Goal: Information Seeking & Learning: Learn about a topic

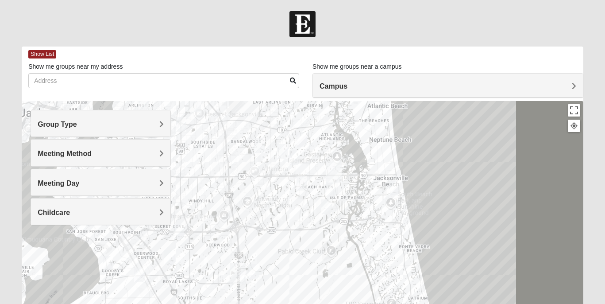
drag, startPoint x: 260, startPoint y: 179, endPoint x: 291, endPoint y: 76, distance: 107.4
click at [291, 76] on div "Show List Loading Groups Keywords Filter Additional Filters Campus [GEOGRAPHIC_…" at bounding box center [303, 250] width 562 height 409
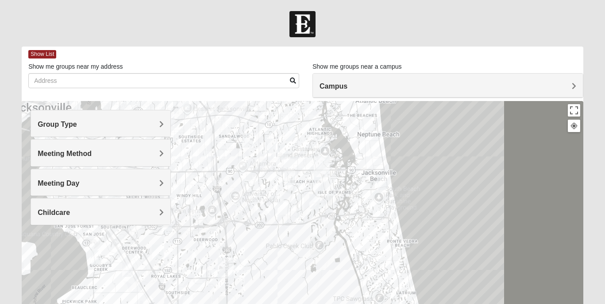
drag, startPoint x: 368, startPoint y: 196, endPoint x: 355, endPoint y: 188, distance: 14.9
click at [355, 188] on div at bounding box center [303, 278] width 562 height 354
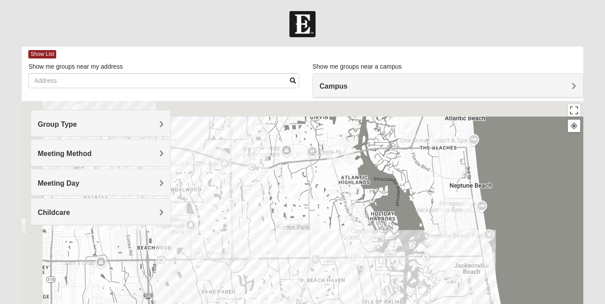
drag, startPoint x: 334, startPoint y: 142, endPoint x: 398, endPoint y: 256, distance: 130.8
click at [398, 256] on div at bounding box center [303, 278] width 562 height 354
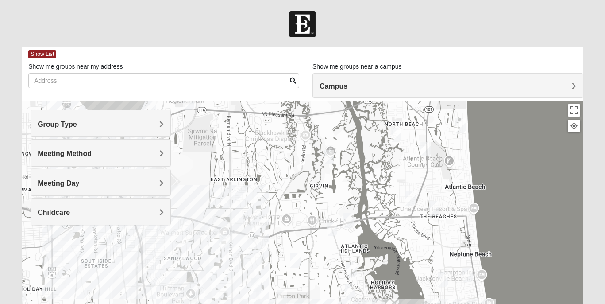
drag, startPoint x: 326, startPoint y: 115, endPoint x: 311, endPoint y: 280, distance: 165.8
click at [311, 280] on div at bounding box center [303, 278] width 562 height 354
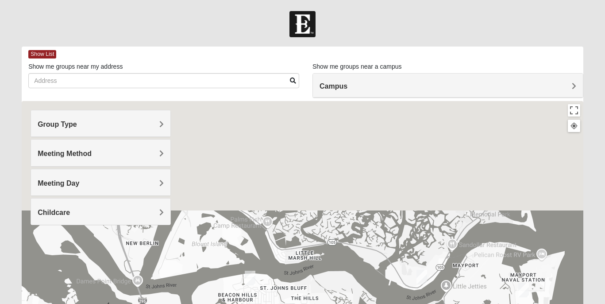
drag, startPoint x: 303, startPoint y: 178, endPoint x: 368, endPoint y: 321, distance: 157.1
click at [368, 303] on html "Log In Find A Group Error Show List Loading Groups" at bounding box center [302, 243] width 605 height 487
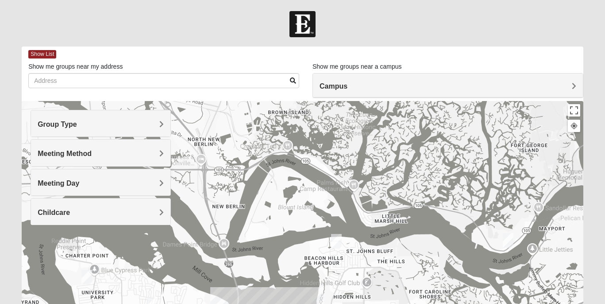
drag, startPoint x: 327, startPoint y: 184, endPoint x: 499, endPoint y: 108, distance: 188.3
click at [499, 106] on div at bounding box center [303, 278] width 562 height 354
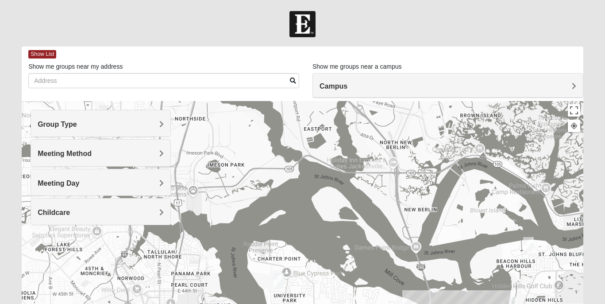
drag, startPoint x: 329, startPoint y: 137, endPoint x: 524, endPoint y: 137, distance: 194.8
click at [524, 137] on div at bounding box center [303, 278] width 562 height 354
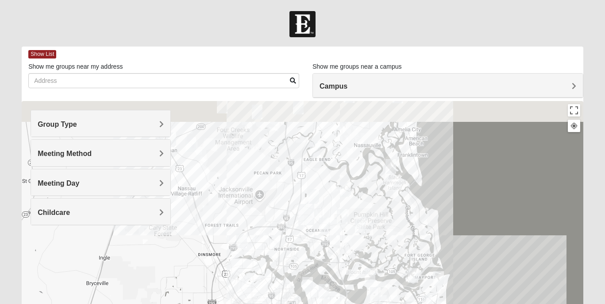
drag, startPoint x: 356, startPoint y: 133, endPoint x: 333, endPoint y: 226, distance: 95.7
click at [333, 226] on div at bounding box center [303, 278] width 562 height 354
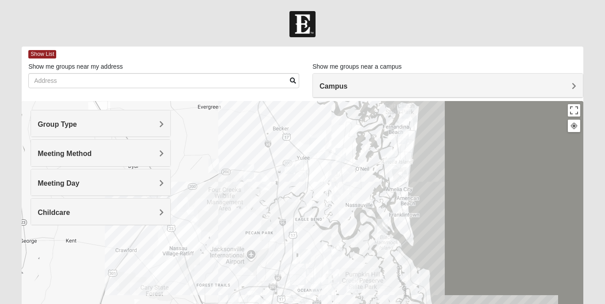
drag, startPoint x: 347, startPoint y: 174, endPoint x: 321, endPoint y: 244, distance: 74.9
click at [321, 243] on div at bounding box center [303, 278] width 562 height 354
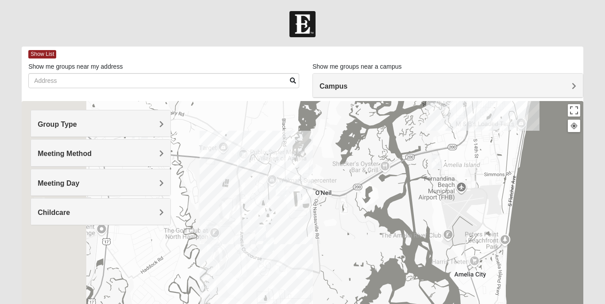
drag, startPoint x: 250, startPoint y: 205, endPoint x: 383, endPoint y: 186, distance: 135.0
click at [383, 186] on div at bounding box center [303, 278] width 562 height 354
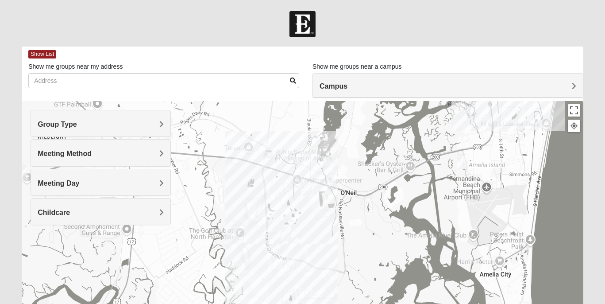
drag, startPoint x: 277, startPoint y: 196, endPoint x: 313, endPoint y: 196, distance: 36.3
click at [313, 196] on div at bounding box center [303, 278] width 562 height 354
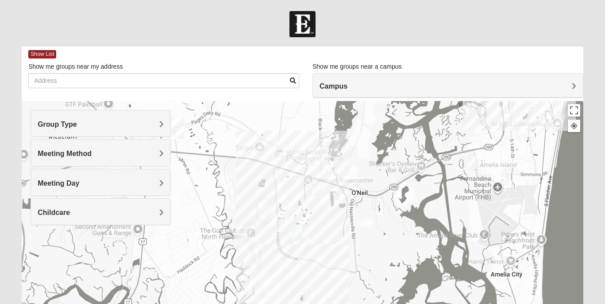
click at [316, 191] on img "Mixed Speed 32034" at bounding box center [317, 188] width 11 height 15
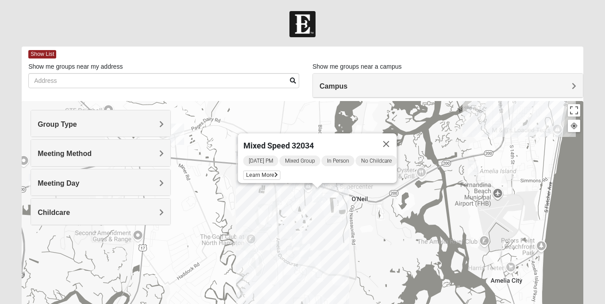
click at [299, 235] on img "Mens Strickenburg 32097" at bounding box center [297, 239] width 11 height 15
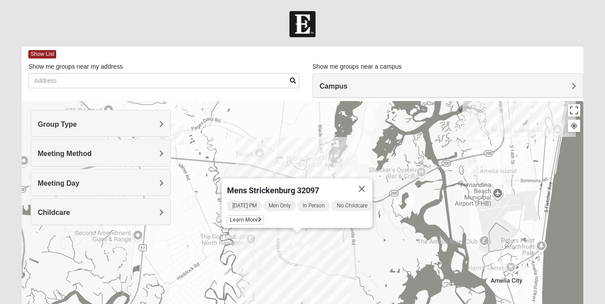
click at [309, 252] on img "Online Womens Danes 32034" at bounding box center [305, 250] width 11 height 15
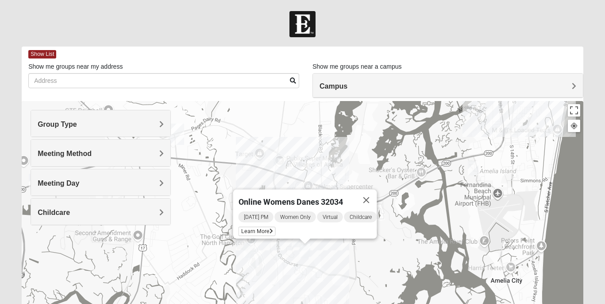
click at [278, 169] on img "Mens Lane 32034" at bounding box center [279, 165] width 11 height 15
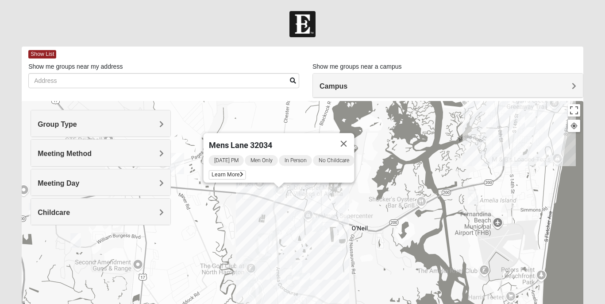
click at [308, 280] on img "Online Womens Danes 32034" at bounding box center [305, 280] width 11 height 15
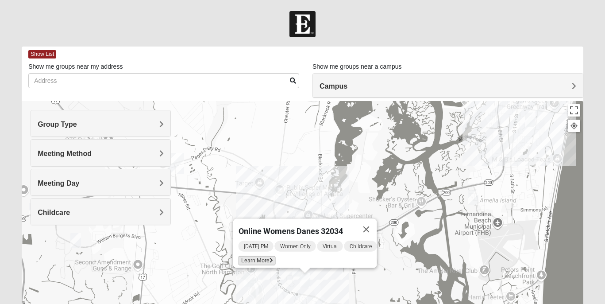
click at [260, 257] on span "Learn More" at bounding box center [257, 260] width 37 height 9
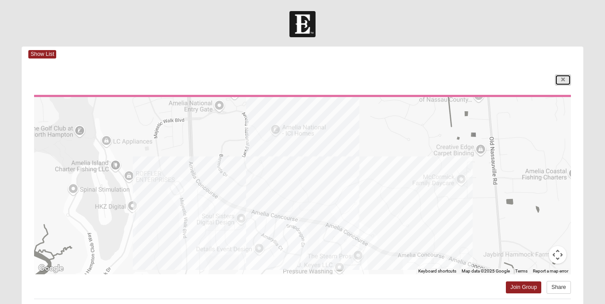
click at [564, 75] on link at bounding box center [563, 79] width 16 height 11
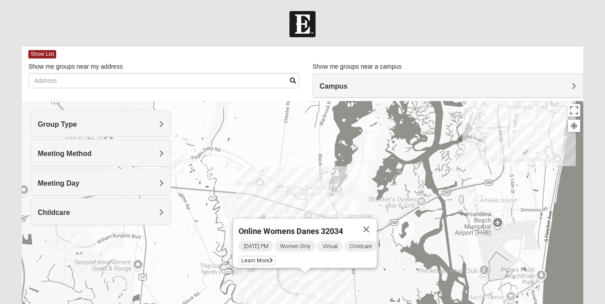
click at [315, 175] on div "Online Womens Danes 32034 [DATE] PM Women Only Virtual Childcare Learn More" at bounding box center [303, 278] width 562 height 354
click at [377, 219] on button "Close" at bounding box center [366, 229] width 21 height 21
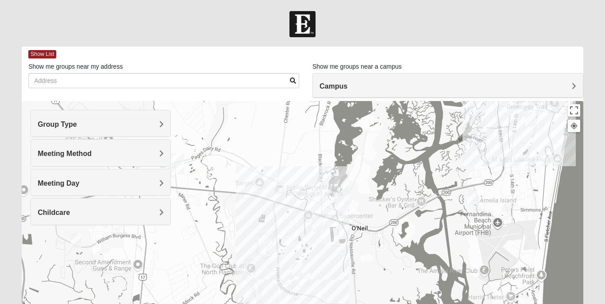
click at [250, 280] on img "Womens Trescot 32034" at bounding box center [248, 279] width 11 height 15
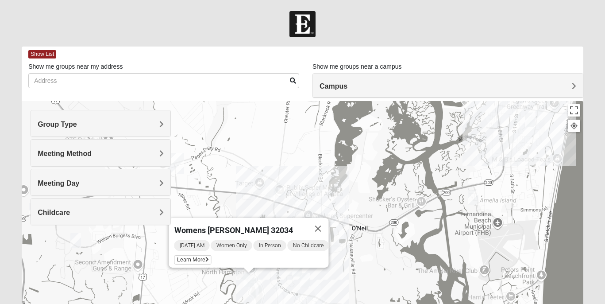
click at [281, 280] on div "Womens [PERSON_NAME] 32034 [DATE] AM Women Only In Person No Childcare Learn Mo…" at bounding box center [303, 278] width 562 height 354
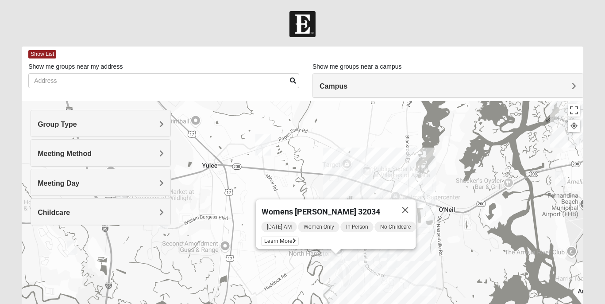
drag, startPoint x: 235, startPoint y: 202, endPoint x: 367, endPoint y: 181, distance: 134.0
click at [367, 181] on div "Womens [PERSON_NAME] 32034 [DATE] AM Women Only In Person No Childcare Learn Mo…" at bounding box center [303, 278] width 562 height 354
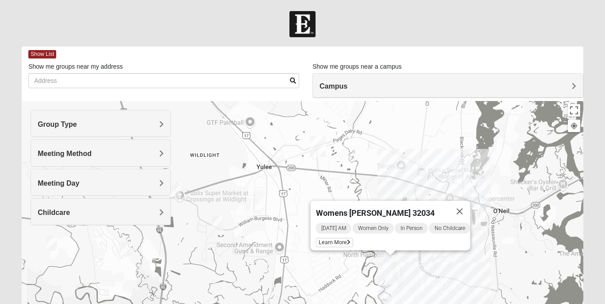
click at [218, 225] on img "1825 Mixed Miller 32097" at bounding box center [217, 223] width 11 height 15
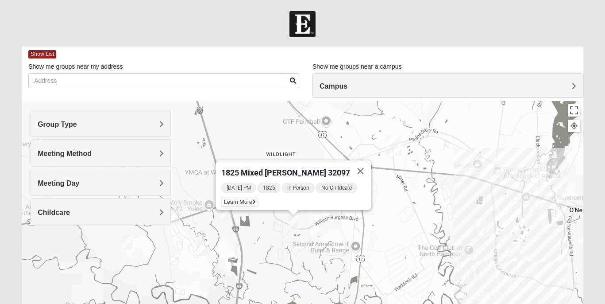
drag, startPoint x: 257, startPoint y: 223, endPoint x: 336, endPoint y: 222, distance: 79.2
click at [336, 222] on div "1825 Mixed [PERSON_NAME] 32097 [DATE] PM 1825 In Person No Childcare Learn More" at bounding box center [303, 278] width 562 height 354
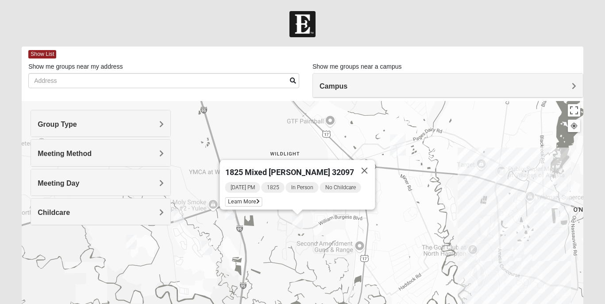
click at [287, 250] on div "1825 Mixed [PERSON_NAME] 32097 [DATE] PM 1825 In Person No Childcare Learn More" at bounding box center [303, 278] width 562 height 354
click at [234, 218] on img "1825 Mixed Lane 32097" at bounding box center [230, 212] width 11 height 15
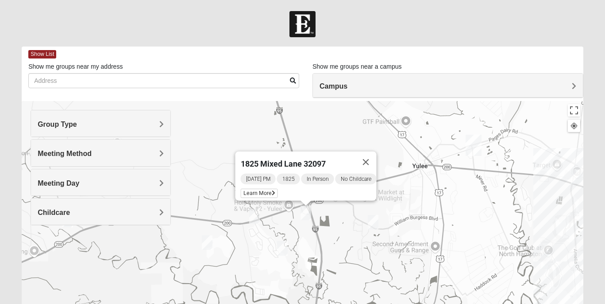
drag, startPoint x: 234, startPoint y: 218, endPoint x: 311, endPoint y: 218, distance: 77.0
click at [311, 218] on div "To navigate, press the arrow keys. 1825 Mixed Lane 32097 [DATE] PM 1825 In Pers…" at bounding box center [303, 278] width 562 height 354
click at [370, 219] on img "1825 Mixed Miller 32097" at bounding box center [373, 222] width 11 height 15
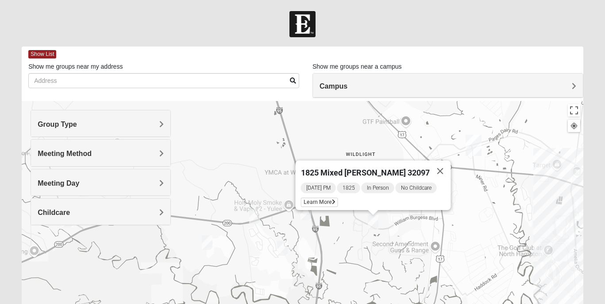
click at [286, 250] on img "Womens Little 32097" at bounding box center [282, 248] width 11 height 15
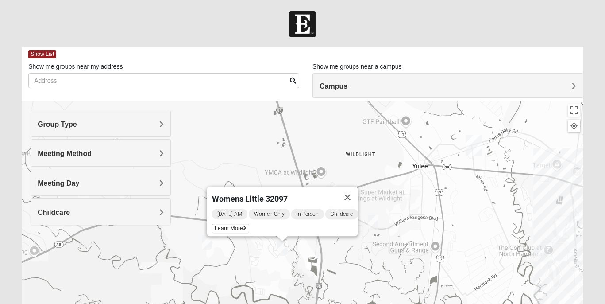
click at [357, 257] on div "Womens Little 32097 [DATE] AM Women Only In Person Childcare Learn More" at bounding box center [303, 278] width 562 height 354
click at [358, 189] on button "Close" at bounding box center [347, 196] width 21 height 21
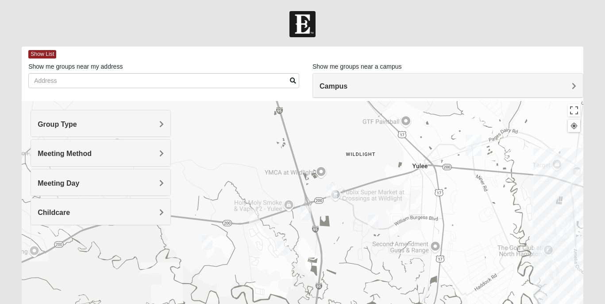
click at [214, 242] on div "To navigate, press the arrow keys." at bounding box center [303, 278] width 562 height 354
click at [257, 217] on img "Mens Evans 32097" at bounding box center [254, 216] width 11 height 15
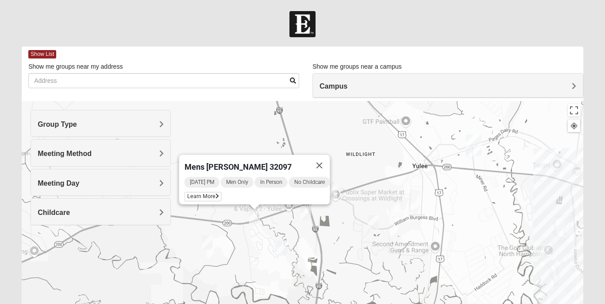
click at [373, 223] on img "1825 Mixed Miller 32097" at bounding box center [373, 222] width 11 height 15
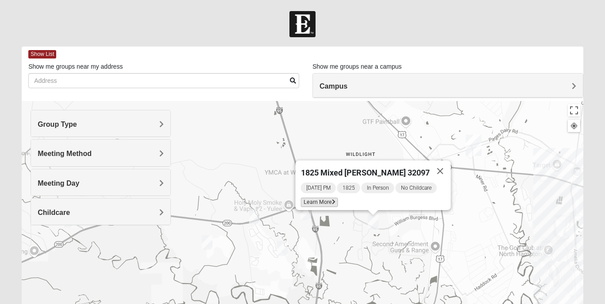
click at [330, 197] on span "Learn More" at bounding box center [319, 201] width 37 height 9
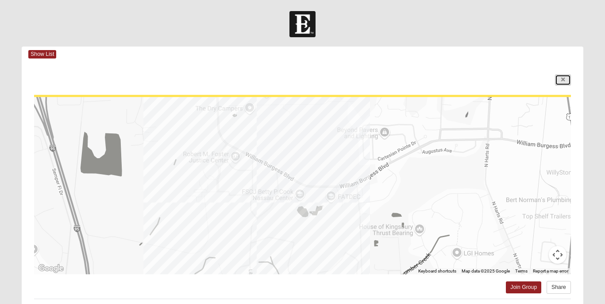
click at [567, 80] on link at bounding box center [563, 79] width 16 height 11
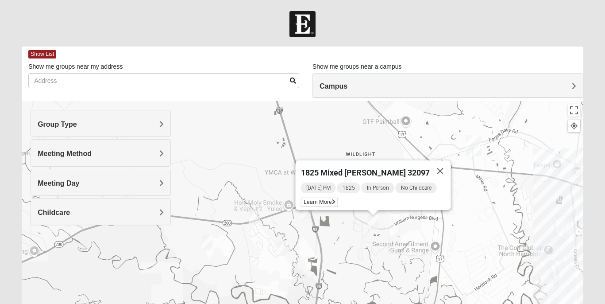
click at [308, 215] on img "1825 Mixed Lane 32097" at bounding box center [306, 212] width 11 height 15
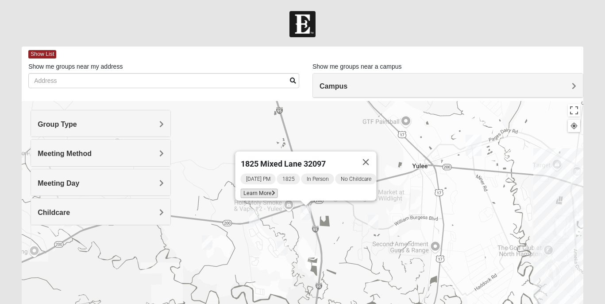
click at [262, 191] on span "Learn More" at bounding box center [259, 193] width 37 height 9
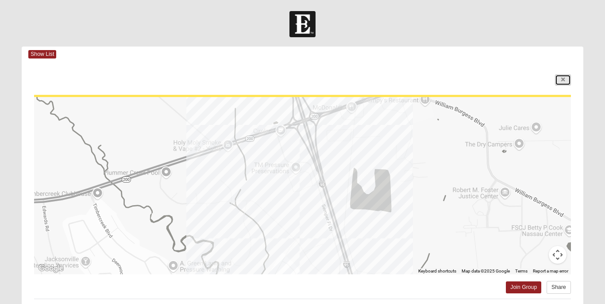
click at [567, 84] on link at bounding box center [563, 79] width 16 height 11
